Goal: Transaction & Acquisition: Purchase product/service

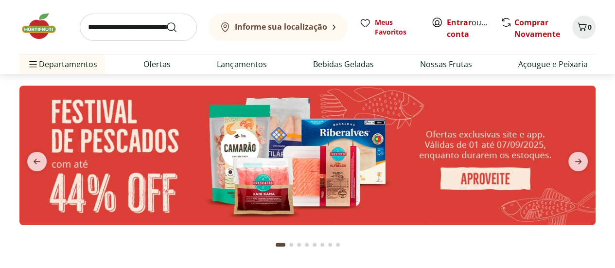
click at [235, 30] on b "Informe sua localização" at bounding box center [281, 26] width 92 height 11
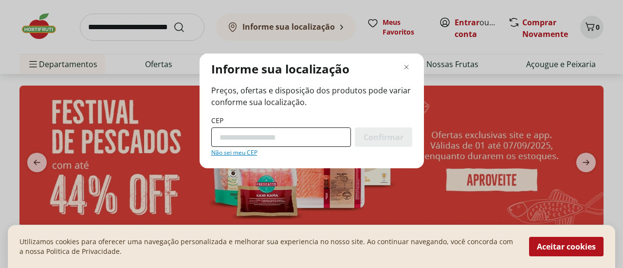
click at [279, 140] on input "CEP" at bounding box center [281, 136] width 140 height 19
type input "*********"
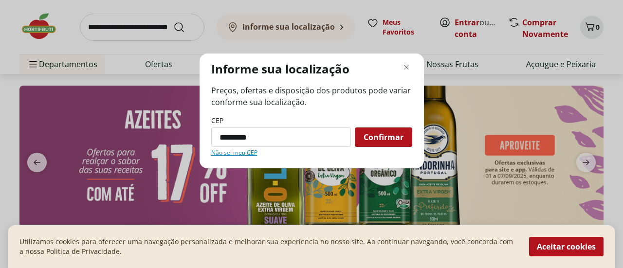
click at [377, 144] on div "Confirmar" at bounding box center [383, 136] width 57 height 19
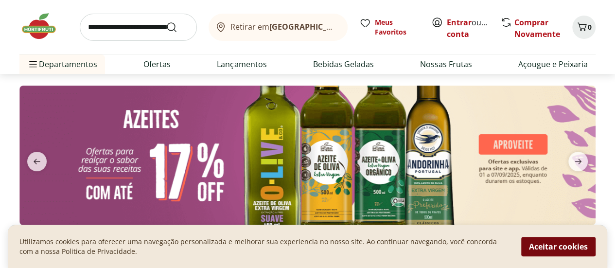
click at [539, 253] on button "Aceitar cookies" at bounding box center [558, 246] width 74 height 19
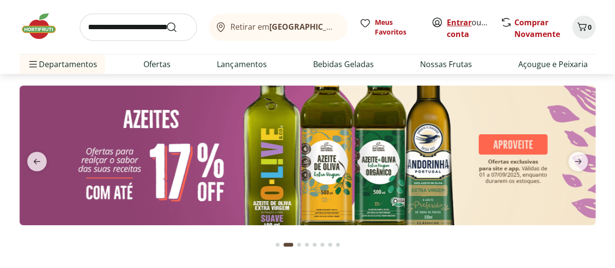
click at [454, 25] on link "Entrar" at bounding box center [459, 22] width 25 height 11
click at [477, 32] on link "Criar conta" at bounding box center [474, 28] width 54 height 22
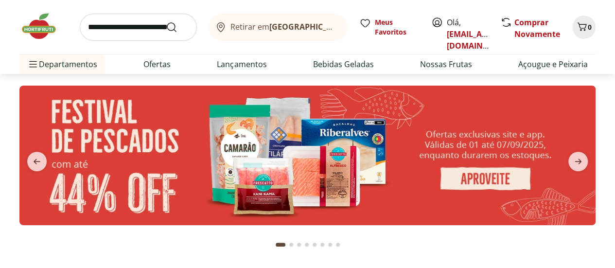
click at [243, 35] on button "Retirar em Rio de Janeiro/RJ" at bounding box center [278, 27] width 139 height 27
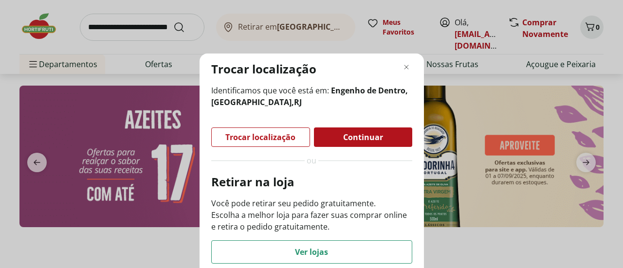
click at [399, 59] on div "Trocar localização Identificamos que você está em: Engenho de Dentro, Rio de Ja…" at bounding box center [311, 165] width 224 height 222
click at [401, 59] on div "Trocar localização Identificamos que você está em: Engenho de Dentro, Rio de Ja…" at bounding box center [311, 165] width 224 height 222
click at [401, 69] on icon "Fechar modal de regionalização" at bounding box center [406, 67] width 12 height 12
